Goal: Use online tool/utility: Utilize a website feature to perform a specific function

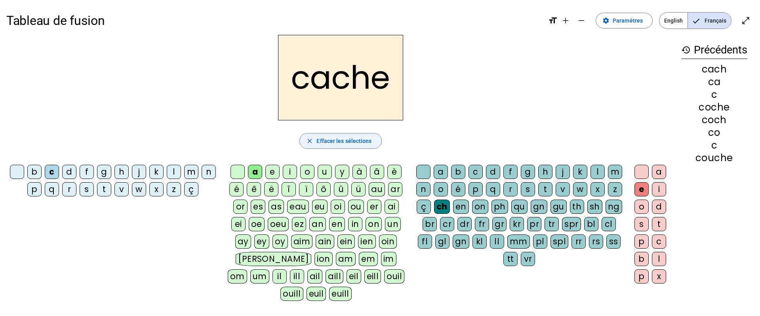
scroll to position [14, 0]
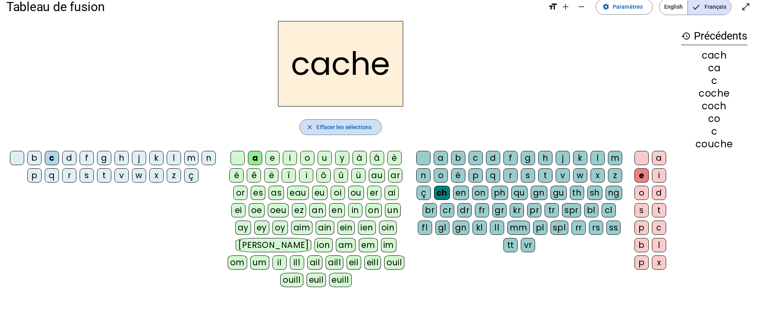
click at [337, 130] on span "Effacer les sélections" at bounding box center [344, 127] width 55 height 10
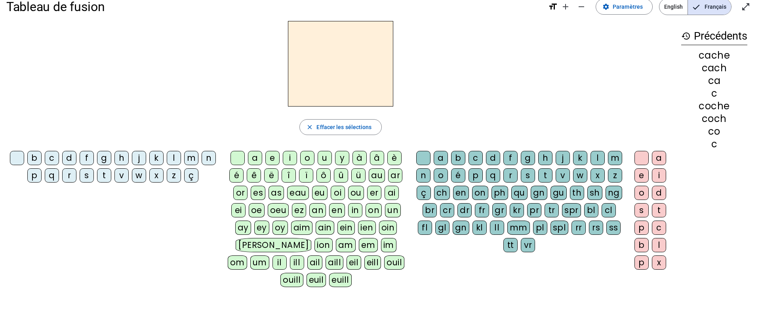
click at [121, 177] on div "v" at bounding box center [122, 175] width 14 height 14
click at [253, 159] on div "a" at bounding box center [255, 158] width 14 height 14
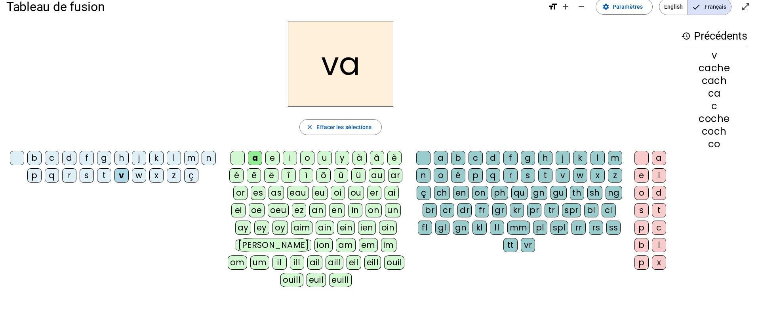
drag, startPoint x: 443, startPoint y: 191, endPoint x: 548, endPoint y: 182, distance: 105.0
click at [444, 191] on div "ch" at bounding box center [442, 193] width 16 height 14
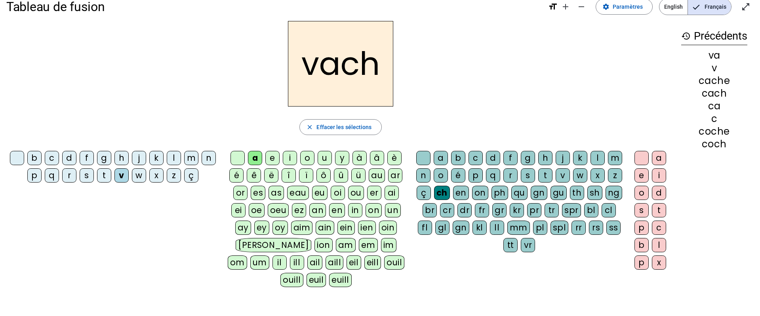
drag, startPoint x: 641, startPoint y: 176, endPoint x: 665, endPoint y: 138, distance: 45.3
click at [641, 176] on div "e" at bounding box center [642, 175] width 14 height 14
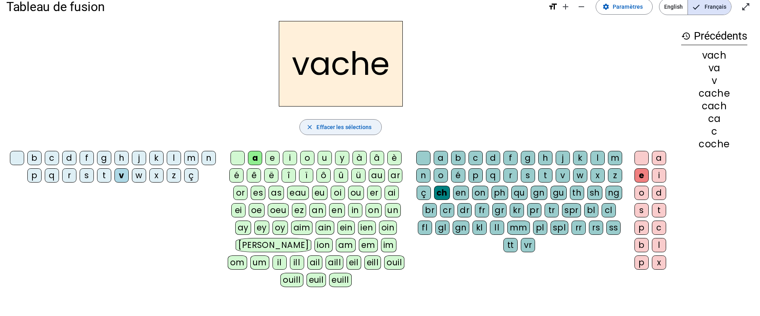
click at [331, 126] on span "Effacer les sélections" at bounding box center [344, 127] width 55 height 10
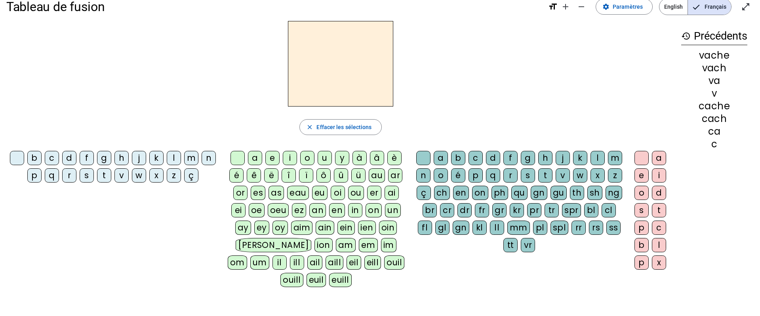
click at [121, 159] on div "h" at bounding box center [122, 158] width 14 height 14
click at [255, 159] on div "a" at bounding box center [255, 158] width 14 height 14
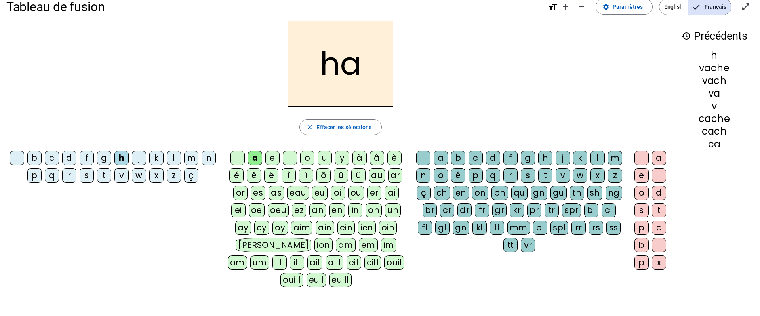
click at [445, 191] on div "ch" at bounding box center [442, 193] width 16 height 14
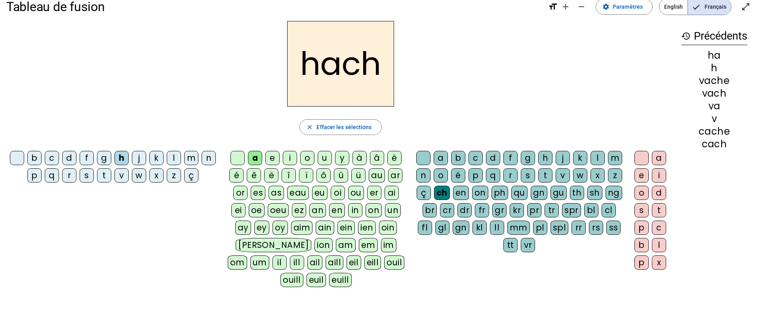
click at [642, 177] on div "e" at bounding box center [642, 175] width 14 height 14
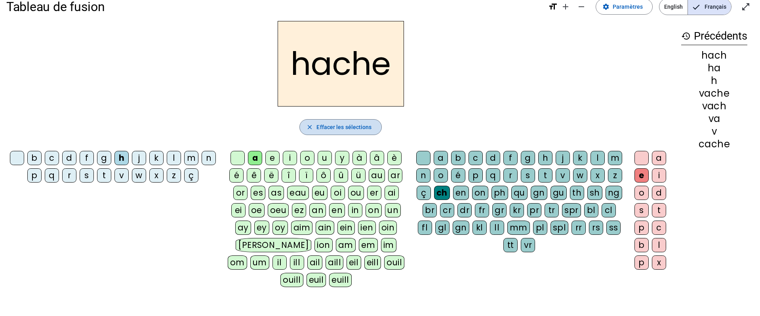
click at [345, 126] on span "Effacer les sélections" at bounding box center [344, 127] width 55 height 10
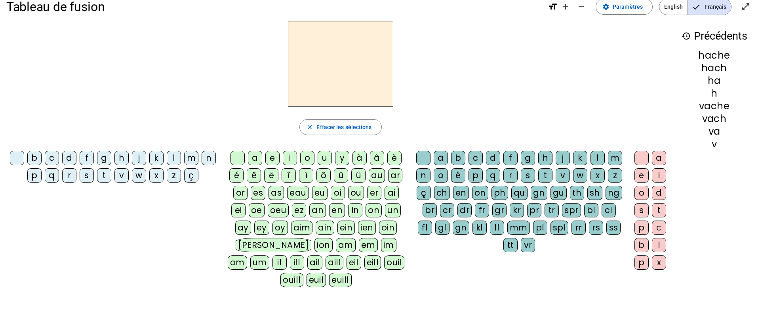
click at [87, 175] on div "s" at bounding box center [87, 175] width 14 height 14
click at [254, 157] on div "a" at bounding box center [255, 158] width 14 height 14
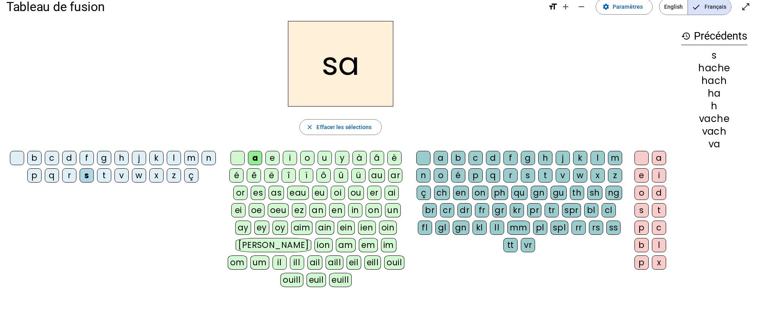
drag, startPoint x: 446, startPoint y: 193, endPoint x: 457, endPoint y: 193, distance: 11.1
click at [448, 193] on div "ch" at bounding box center [442, 193] width 16 height 14
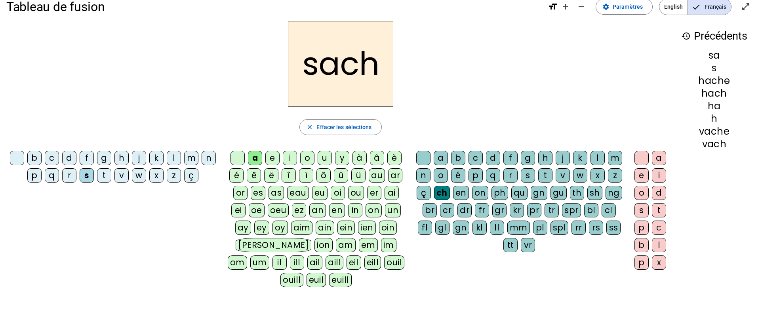
drag, startPoint x: 640, startPoint y: 176, endPoint x: 659, endPoint y: 131, distance: 48.8
click at [640, 176] on div "e" at bounding box center [642, 175] width 14 height 14
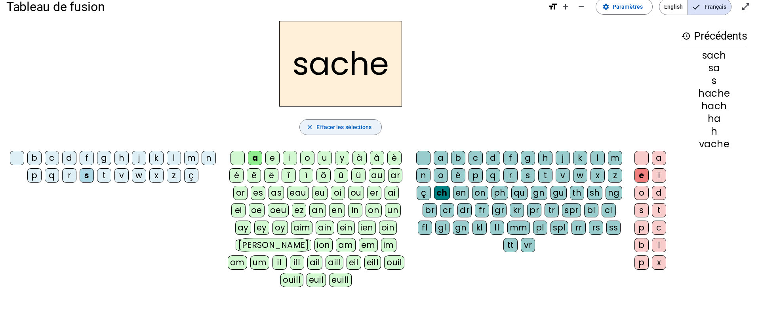
click at [347, 123] on span "Effacer les sélections" at bounding box center [344, 127] width 55 height 10
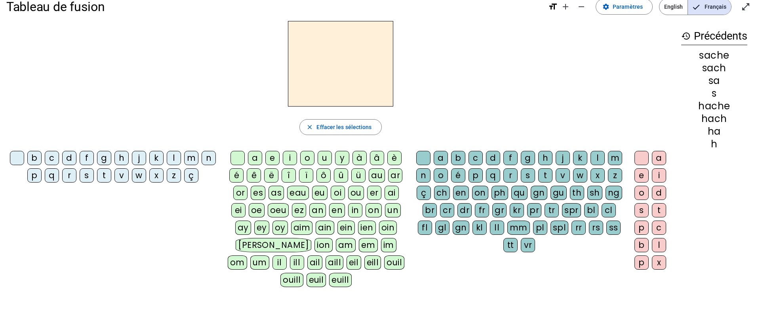
drag, startPoint x: 103, startPoint y: 177, endPoint x: 128, endPoint y: 179, distance: 24.7
click at [103, 177] on div "t" at bounding box center [104, 175] width 14 height 14
drag, startPoint x: 252, startPoint y: 159, endPoint x: 258, endPoint y: 161, distance: 6.8
click at [252, 159] on div "a" at bounding box center [255, 158] width 14 height 14
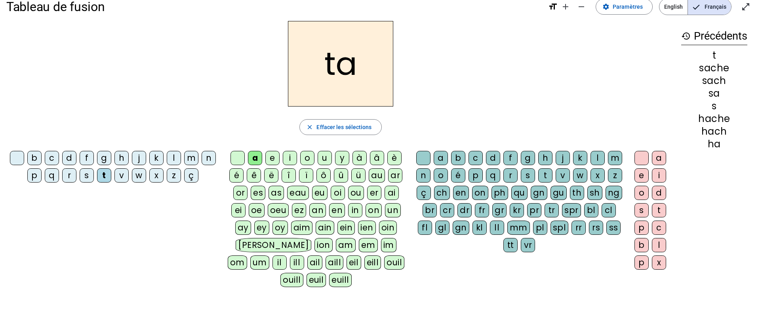
click at [443, 193] on div "ch" at bounding box center [442, 193] width 16 height 14
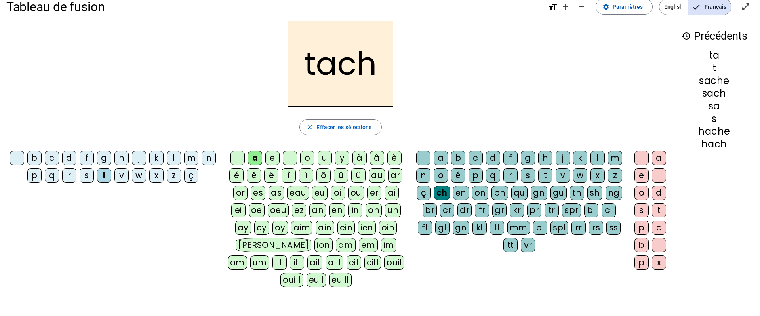
click at [640, 173] on div "e" at bounding box center [642, 175] width 14 height 14
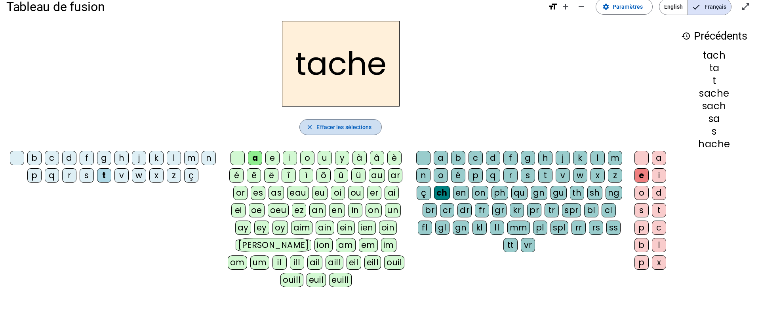
click at [337, 128] on span "Effacer les sélections" at bounding box center [344, 127] width 55 height 10
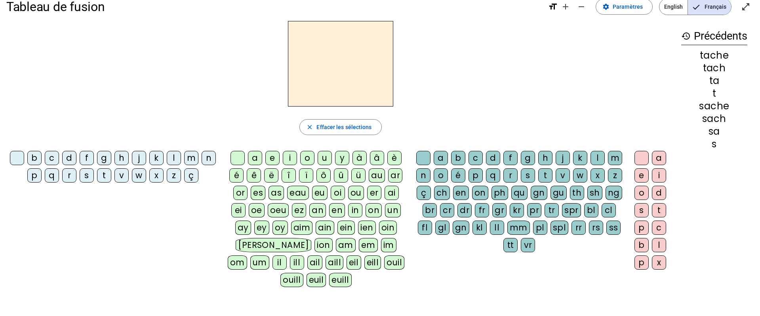
click at [105, 174] on div "t" at bounding box center [104, 175] width 14 height 14
click at [376, 157] on div "â" at bounding box center [377, 158] width 14 height 14
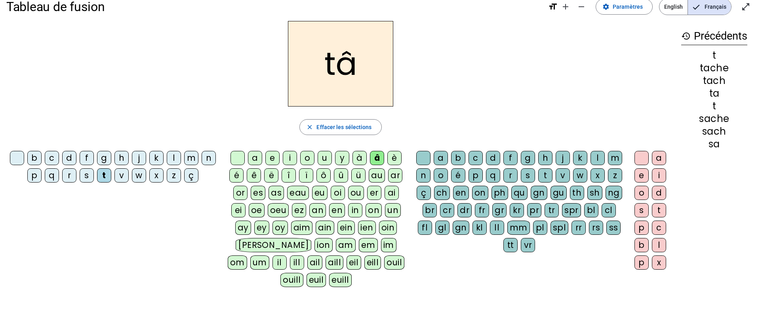
drag, startPoint x: 444, startPoint y: 194, endPoint x: 459, endPoint y: 195, distance: 15.5
click at [445, 194] on div "ch" at bounding box center [442, 193] width 16 height 14
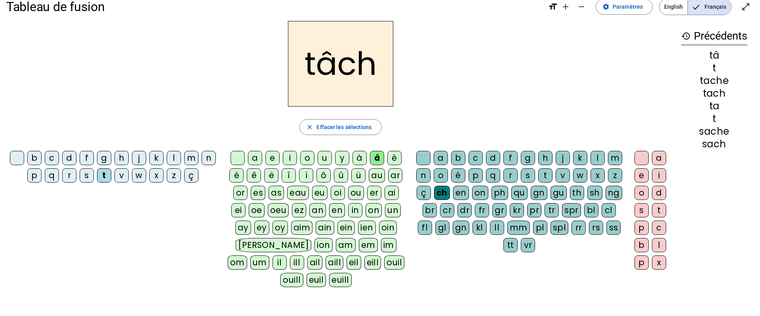
click at [641, 175] on div "e" at bounding box center [642, 175] width 14 height 14
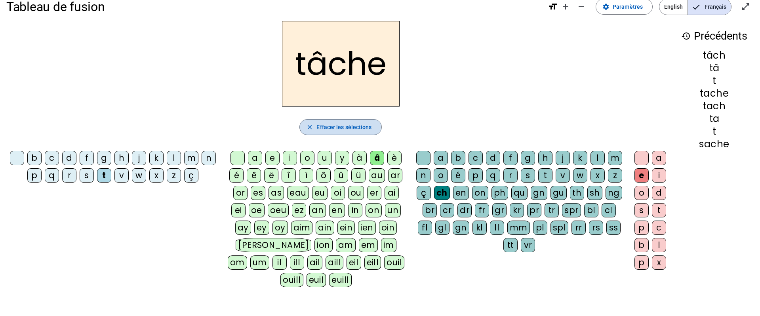
drag, startPoint x: 333, startPoint y: 128, endPoint x: 333, endPoint y: 124, distance: 4.4
click at [333, 126] on span "Effacer les sélections" at bounding box center [344, 127] width 55 height 10
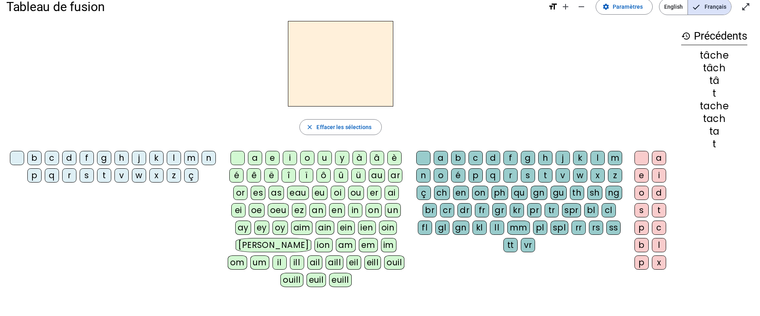
click at [104, 176] on div "t" at bounding box center [104, 175] width 14 height 14
click at [353, 191] on div "ou" at bounding box center [356, 193] width 16 height 14
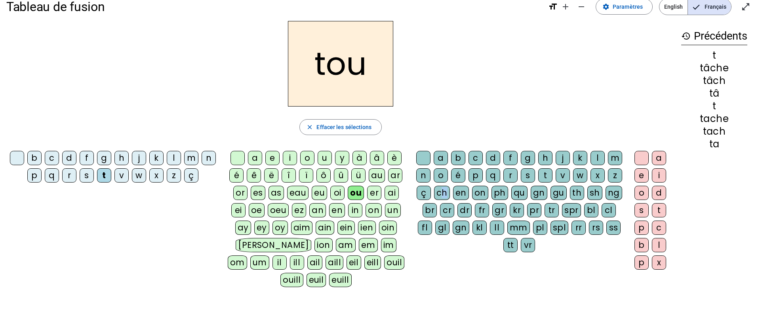
drag, startPoint x: 445, startPoint y: 195, endPoint x: 523, endPoint y: 187, distance: 78.1
click at [447, 195] on div "ch" at bounding box center [442, 193] width 16 height 14
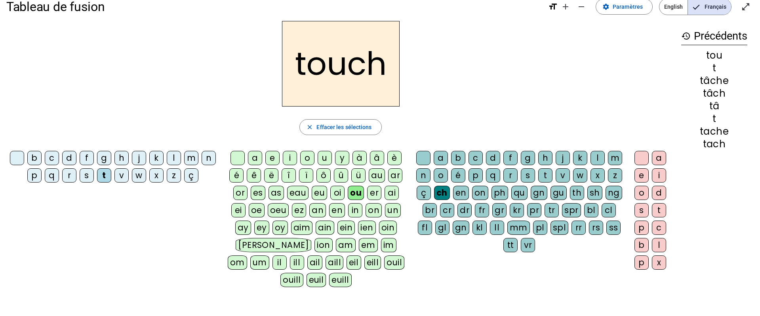
drag, startPoint x: 638, startPoint y: 174, endPoint x: 630, endPoint y: 162, distance: 14.1
click at [638, 174] on div "e" at bounding box center [642, 175] width 14 height 14
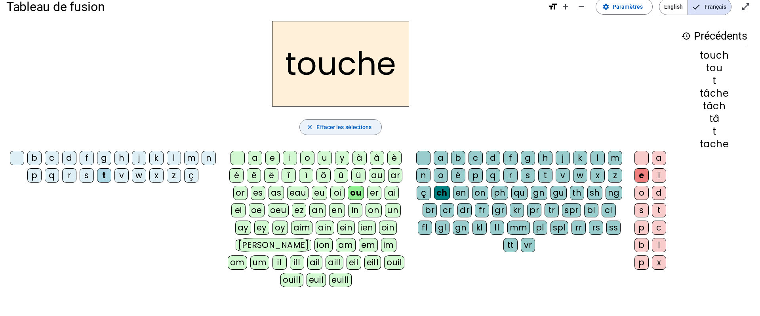
click at [342, 128] on span "Effacer les sélections" at bounding box center [344, 127] width 55 height 10
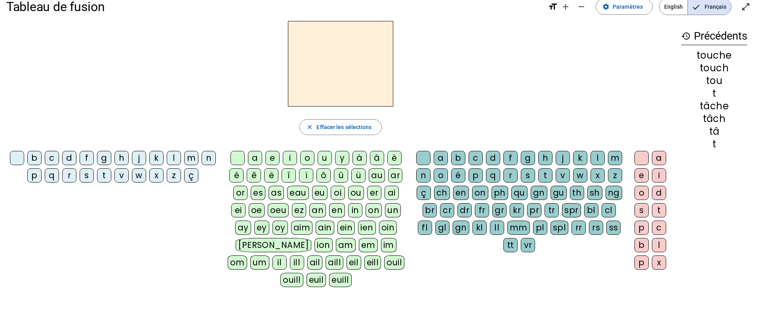
click at [189, 157] on div "m" at bounding box center [191, 158] width 14 height 14
drag, startPoint x: 354, startPoint y: 192, endPoint x: 391, endPoint y: 184, distance: 37.3
click at [356, 191] on div "ou" at bounding box center [356, 193] width 16 height 14
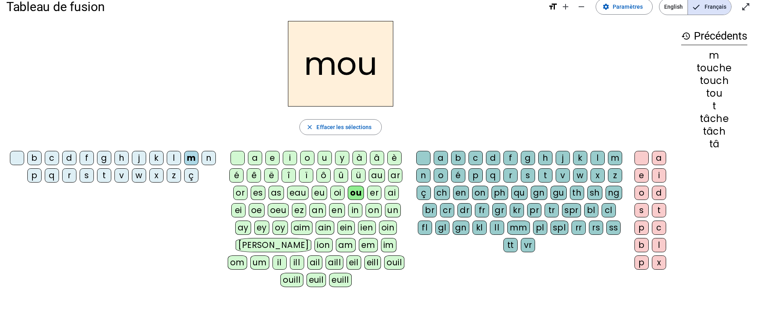
click at [443, 192] on div "ch" at bounding box center [442, 193] width 16 height 14
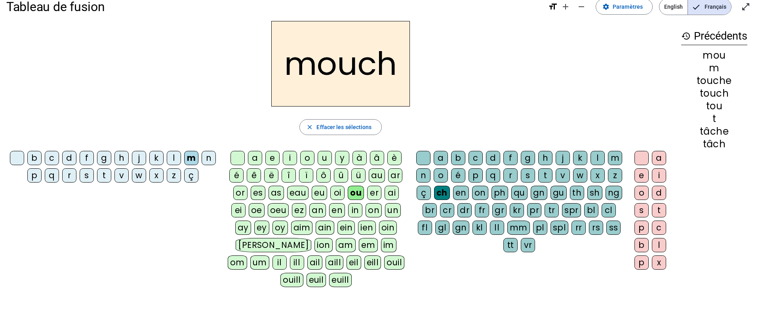
click at [641, 178] on div "e" at bounding box center [642, 175] width 14 height 14
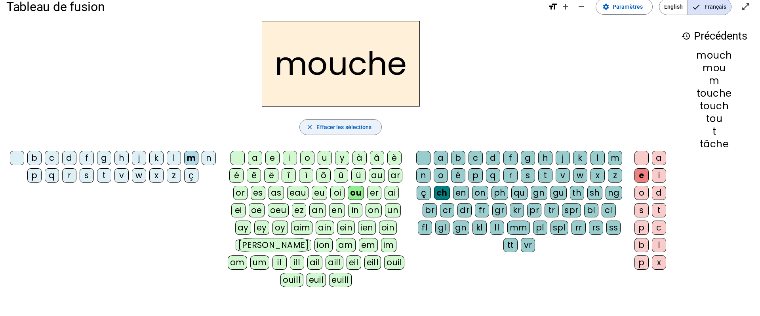
drag, startPoint x: 355, startPoint y: 126, endPoint x: 349, endPoint y: 125, distance: 6.0
click at [355, 126] on span "Effacer les sélections" at bounding box center [344, 127] width 55 height 10
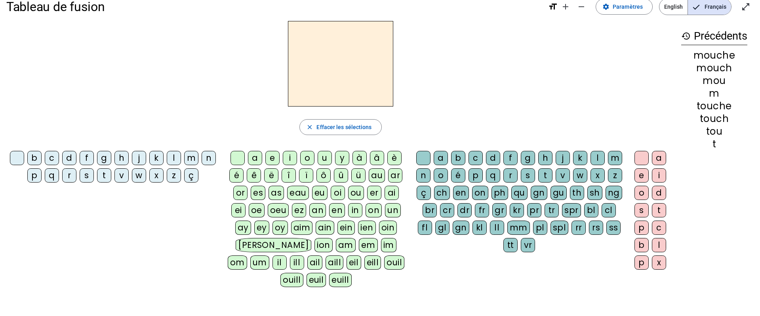
drag, startPoint x: 37, startPoint y: 159, endPoint x: 40, endPoint y: 162, distance: 4.8
click at [37, 159] on div "b" at bounding box center [34, 158] width 14 height 14
click at [355, 191] on div "ou" at bounding box center [356, 193] width 16 height 14
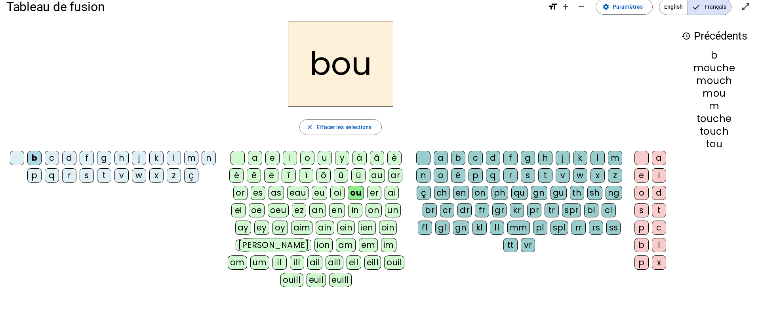
drag, startPoint x: 443, startPoint y: 192, endPoint x: 542, endPoint y: 181, distance: 99.3
click at [445, 192] on div "ch" at bounding box center [442, 193] width 16 height 14
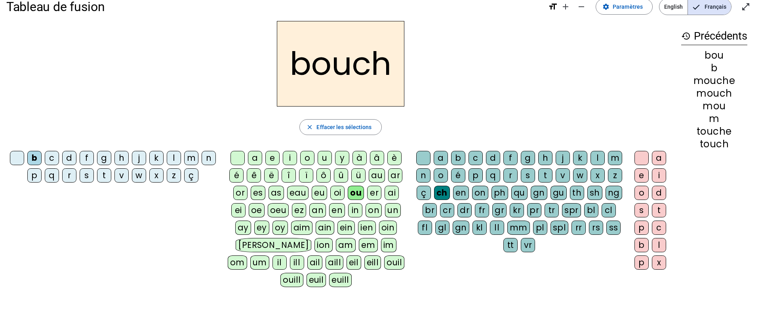
drag, startPoint x: 638, startPoint y: 175, endPoint x: 649, endPoint y: 159, distance: 19.9
click at [638, 174] on div "e" at bounding box center [642, 175] width 14 height 14
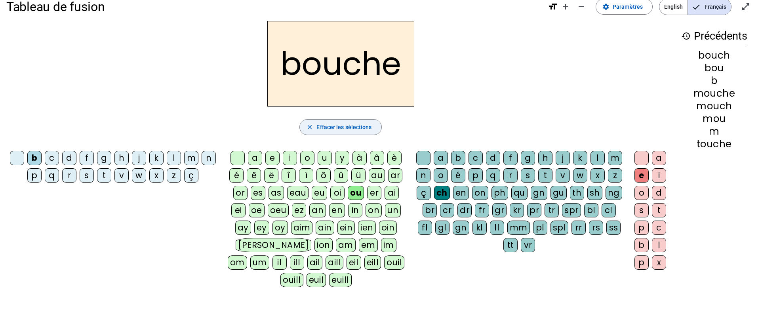
click at [345, 127] on span "Effacer les sélections" at bounding box center [344, 127] width 55 height 10
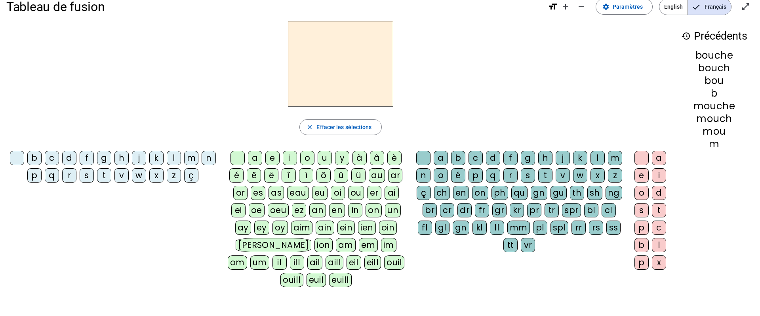
click at [49, 160] on div "c" at bounding box center [52, 158] width 14 height 14
drag, startPoint x: 355, startPoint y: 192, endPoint x: 376, endPoint y: 183, distance: 23.1
click at [356, 192] on div "ou" at bounding box center [356, 193] width 16 height 14
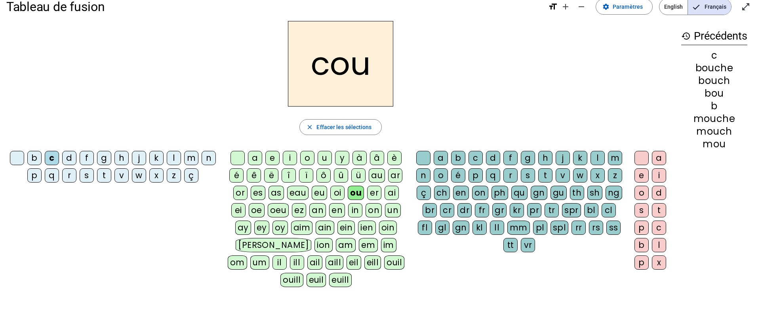
drag, startPoint x: 446, startPoint y: 191, endPoint x: 533, endPoint y: 187, distance: 87.7
click at [446, 190] on div "ch" at bounding box center [442, 193] width 16 height 14
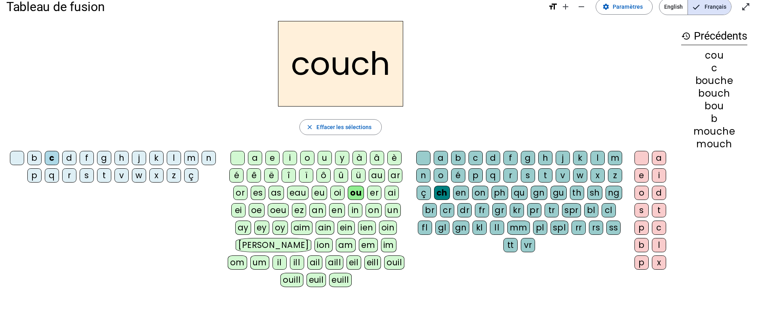
click at [640, 176] on div "e" at bounding box center [642, 175] width 14 height 14
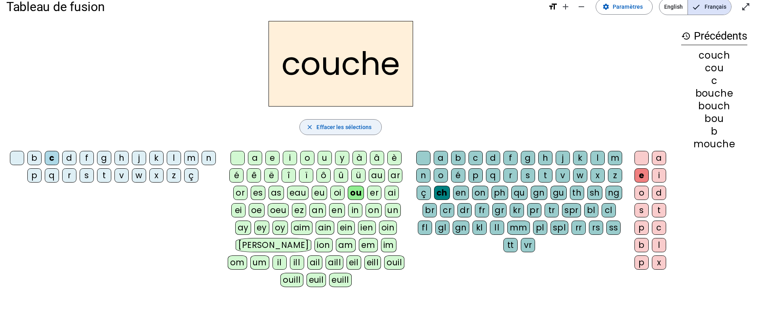
click at [344, 126] on span "Effacer les sélections" at bounding box center [344, 127] width 55 height 10
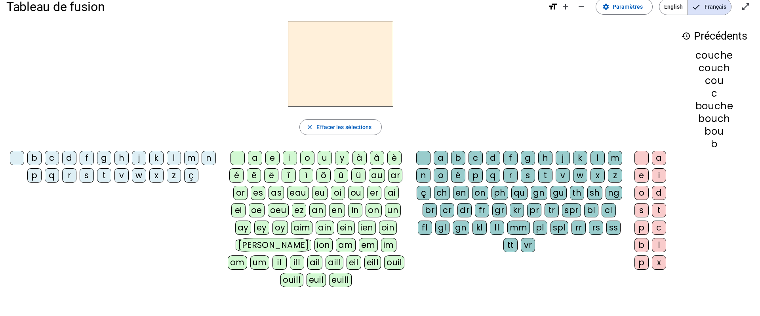
drag, startPoint x: 48, startPoint y: 158, endPoint x: 74, endPoint y: 159, distance: 26.2
click at [48, 158] on div "c" at bounding box center [52, 158] width 14 height 14
click at [306, 158] on div "o" at bounding box center [307, 158] width 14 height 14
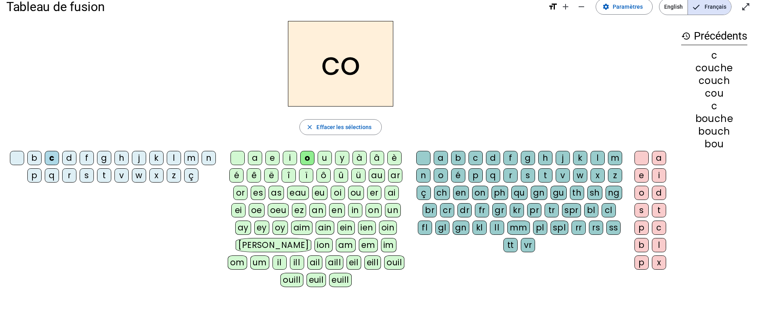
click at [444, 193] on div "ch" at bounding box center [442, 193] width 16 height 14
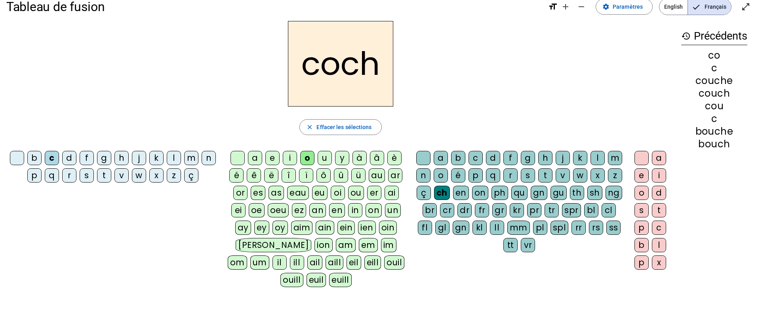
click at [644, 178] on div "e" at bounding box center [642, 175] width 14 height 14
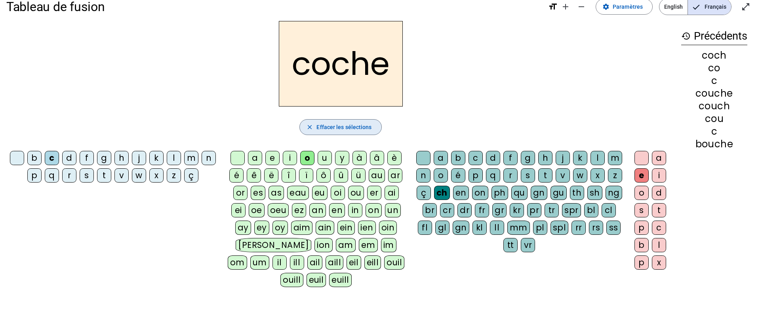
drag, startPoint x: 338, startPoint y: 124, endPoint x: 331, endPoint y: 53, distance: 72.1
click at [338, 124] on span "Effacer les sélections" at bounding box center [344, 127] width 55 height 10
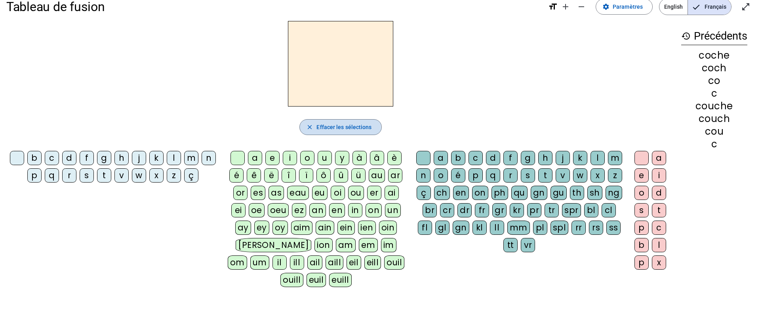
click at [334, 129] on span "Effacer les sélections" at bounding box center [344, 127] width 55 height 10
click at [51, 160] on div "c" at bounding box center [52, 158] width 14 height 14
click at [258, 158] on div "a" at bounding box center [255, 158] width 14 height 14
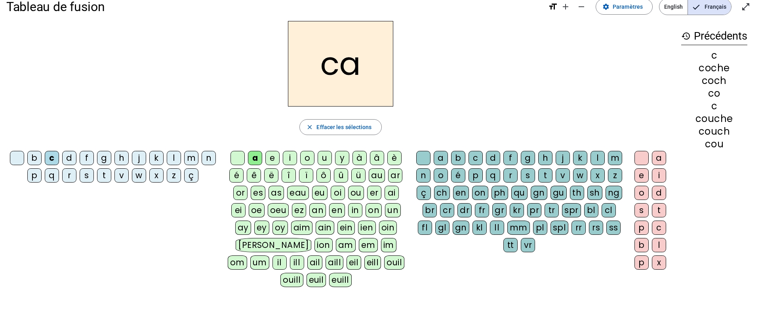
drag, startPoint x: 447, startPoint y: 190, endPoint x: 506, endPoint y: 185, distance: 59.6
click at [448, 190] on div "ch" at bounding box center [442, 193] width 16 height 14
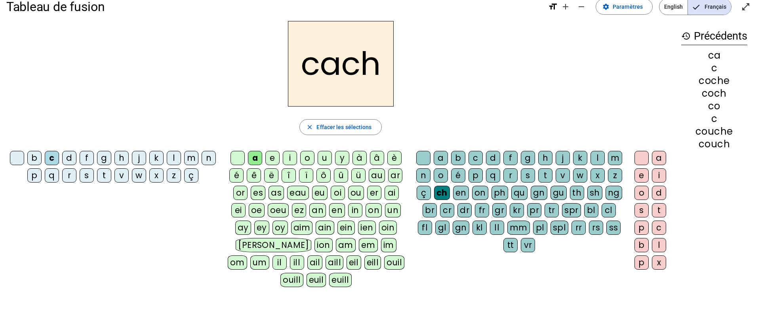
click at [641, 175] on div "e" at bounding box center [642, 175] width 14 height 14
